Goal: Navigation & Orientation: Find specific page/section

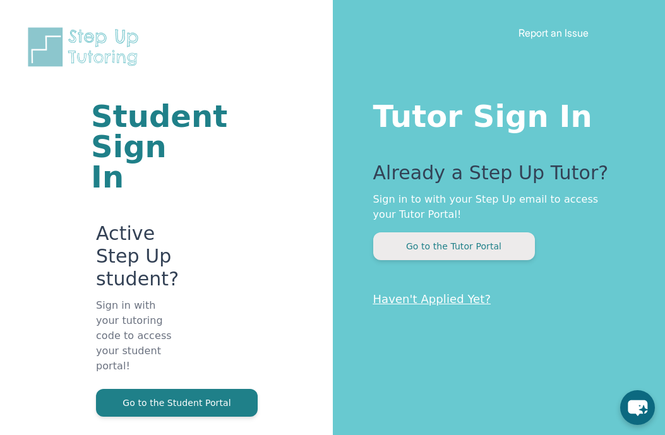
click at [458, 239] on button "Go to the Tutor Portal" at bounding box center [454, 246] width 162 height 28
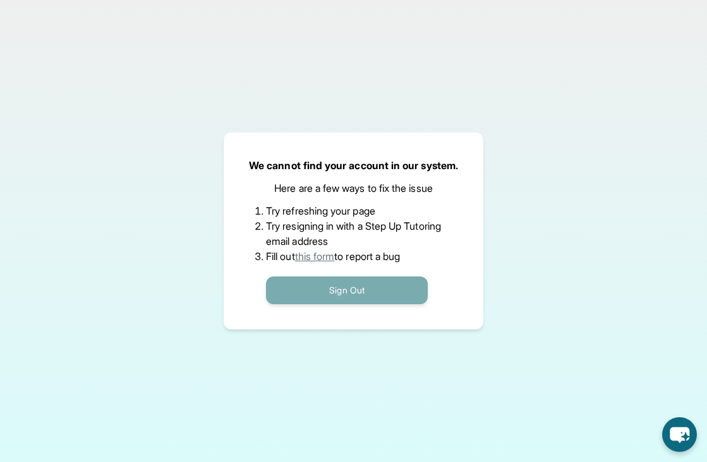
click at [323, 285] on button "Sign Out" at bounding box center [347, 291] width 162 height 28
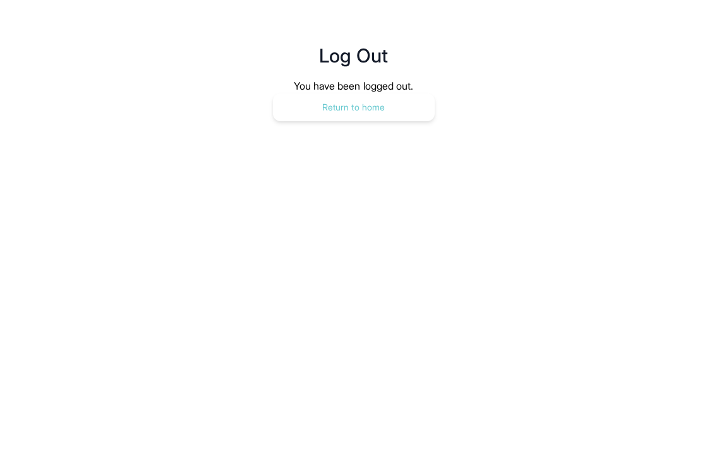
click at [345, 113] on button "Return to home" at bounding box center [354, 107] width 162 height 28
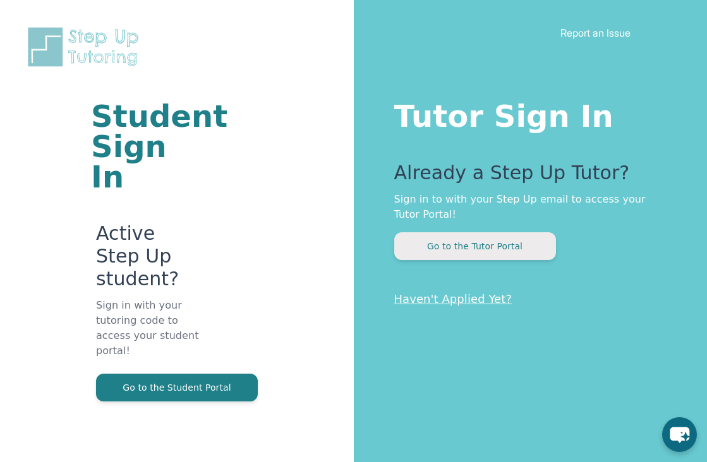
click at [503, 247] on button "Go to the Tutor Portal" at bounding box center [475, 246] width 162 height 28
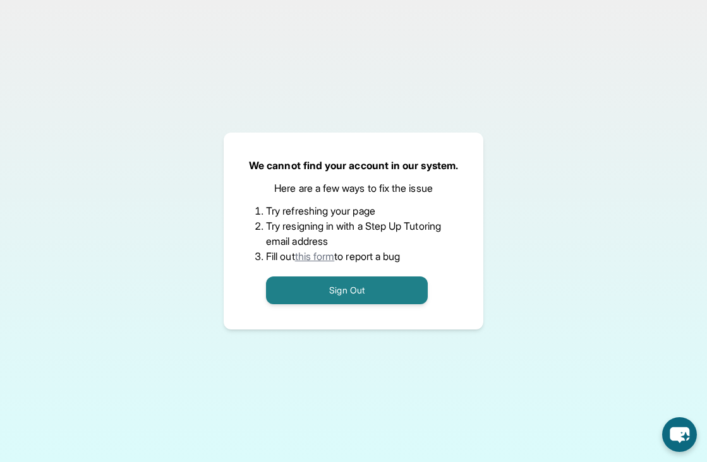
click at [307, 253] on link "this form" at bounding box center [315, 256] width 40 height 13
click at [323, 255] on link "this form" at bounding box center [315, 256] width 40 height 13
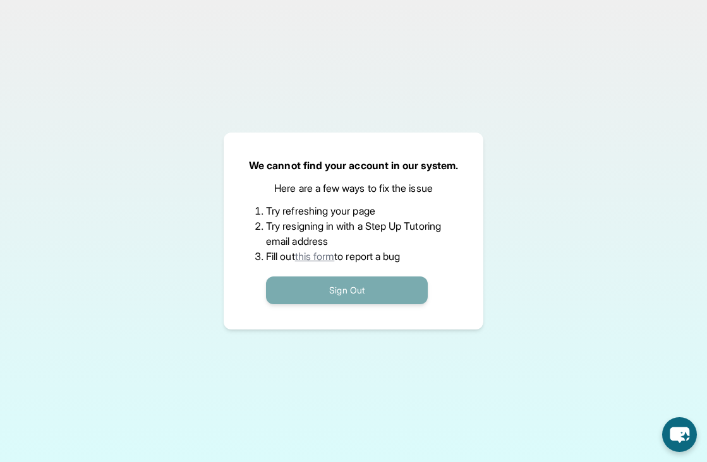
click at [338, 294] on button "Sign Out" at bounding box center [347, 291] width 162 height 28
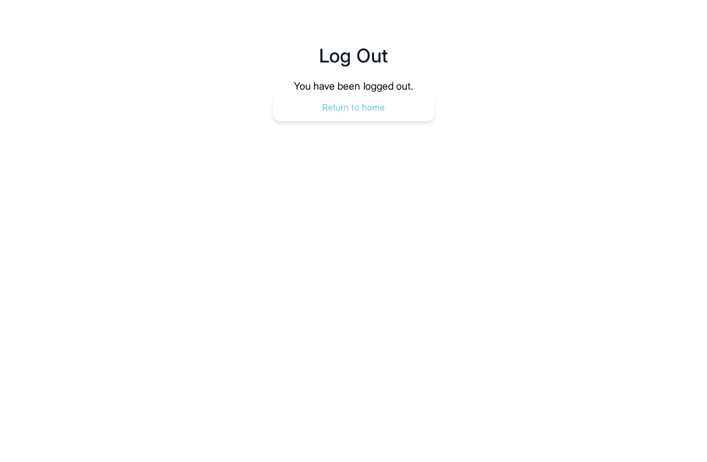
click at [362, 109] on button "Return to home" at bounding box center [354, 107] width 162 height 28
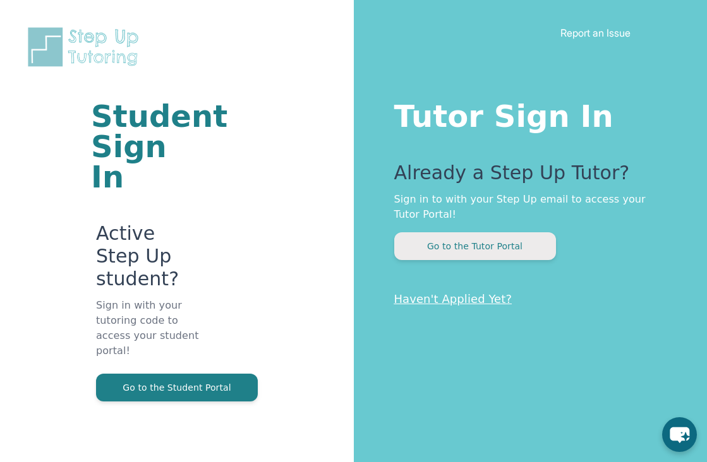
click at [487, 243] on button "Go to the Tutor Portal" at bounding box center [475, 246] width 162 height 28
